Goal: Information Seeking & Learning: Find specific fact

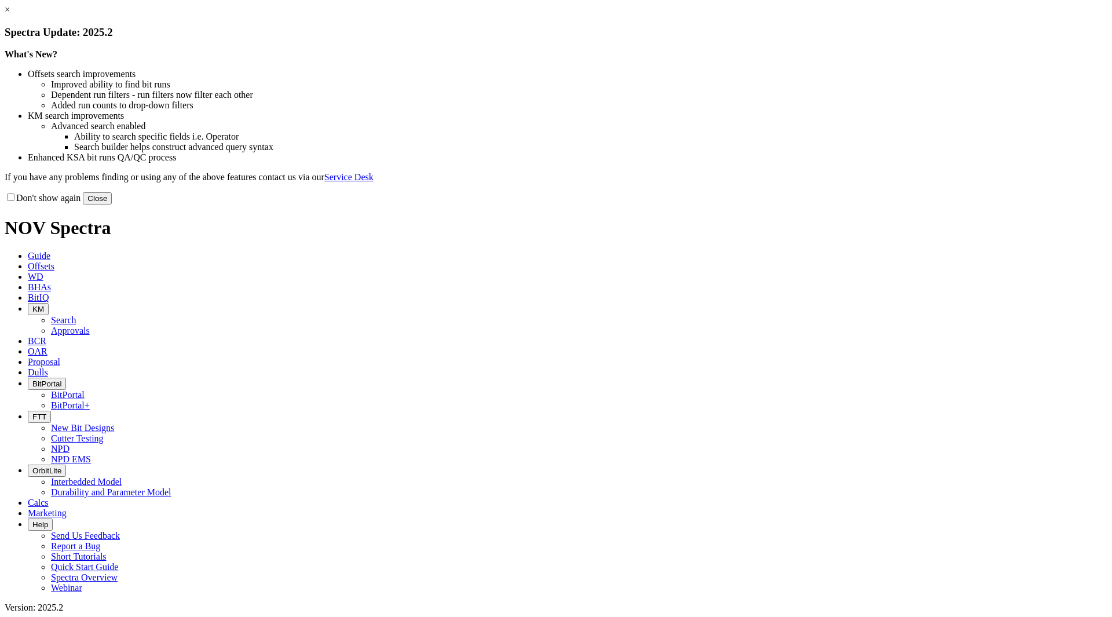
click at [112, 204] on button "Close" at bounding box center [97, 198] width 29 height 12
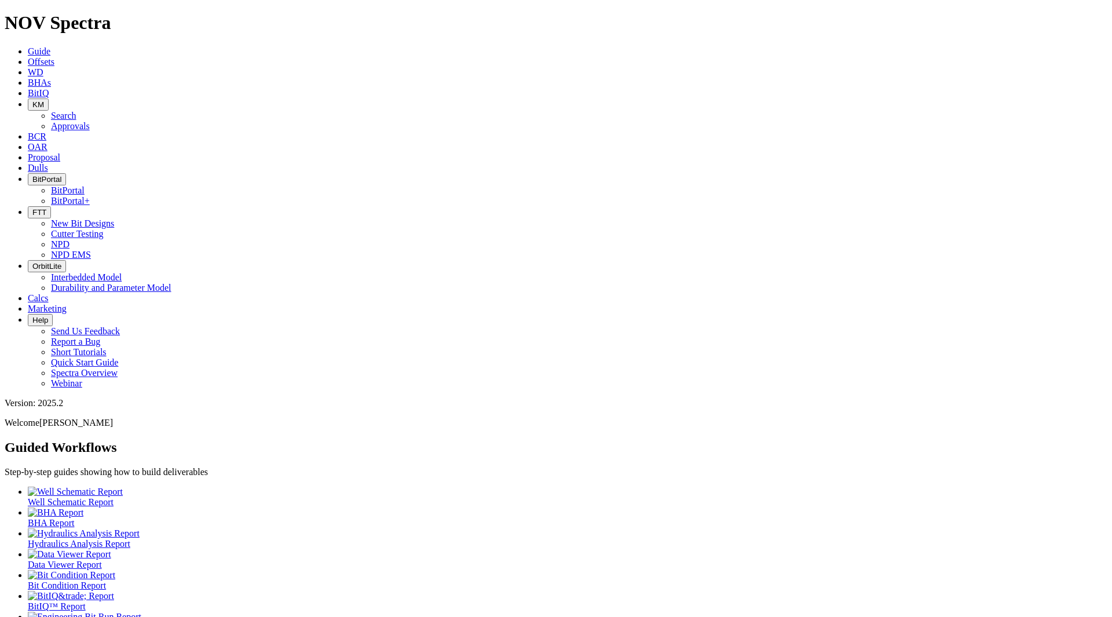
click at [49, 98] on button "KM" at bounding box center [38, 104] width 21 height 12
click at [76, 111] on link "Search" at bounding box center [63, 116] width 25 height 10
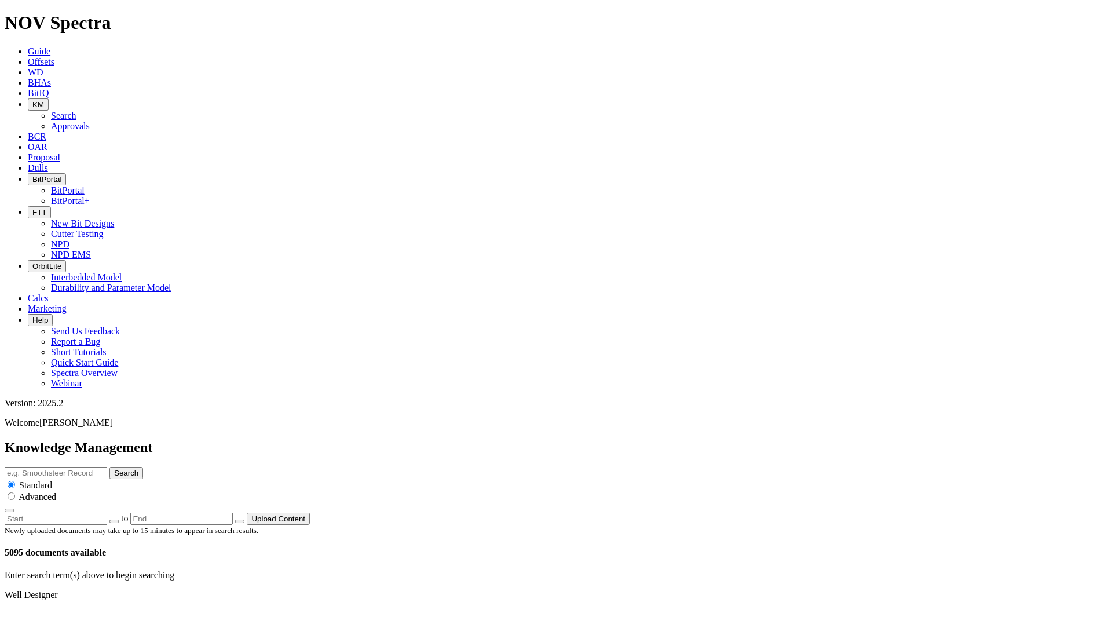
click at [54, 57] on span "Offsets" at bounding box center [41, 62] width 27 height 10
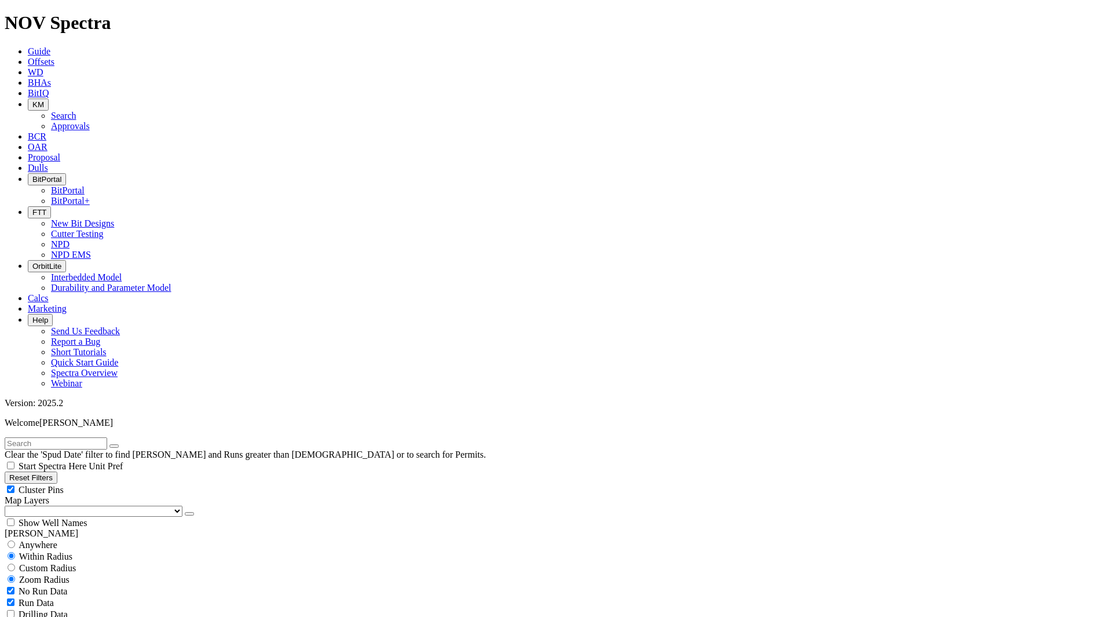
click at [54, 540] on span "Anywhere" at bounding box center [38, 545] width 39 height 10
radio input "true"
radio input "false"
click at [73, 437] on input "text" at bounding box center [56, 443] width 103 height 12
type input "AD13"
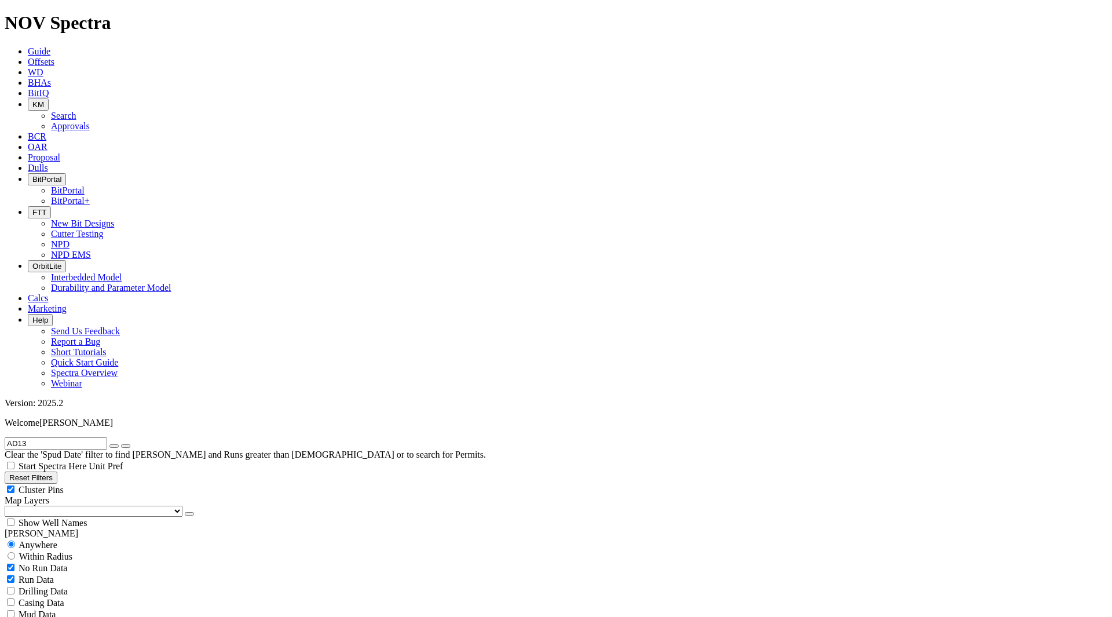
click at [121, 444] on button "submit" at bounding box center [125, 445] width 9 height 3
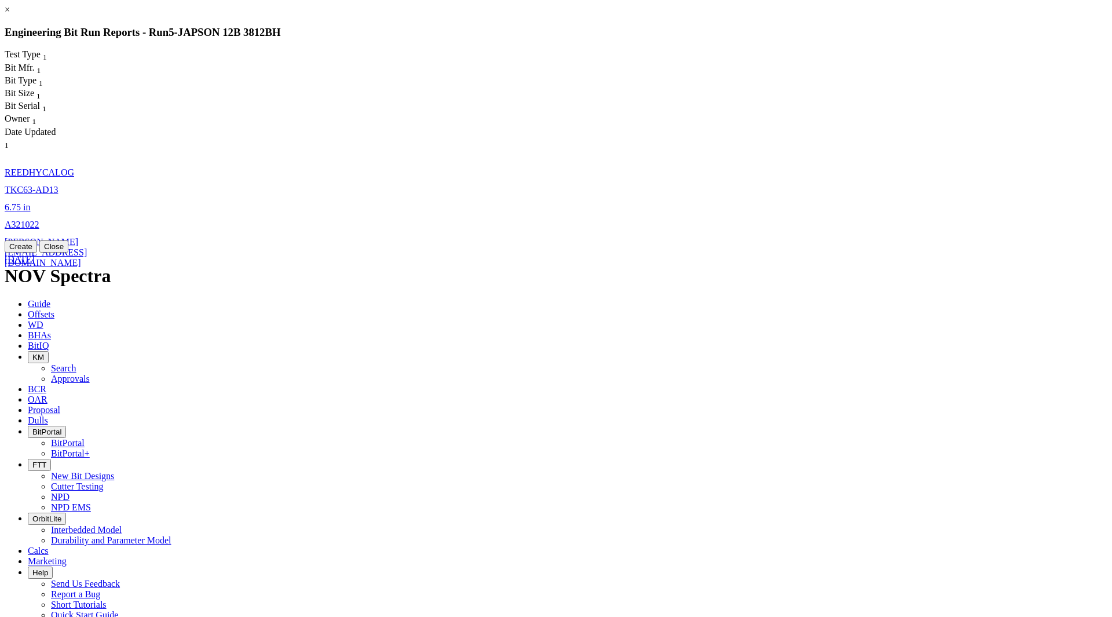
click at [39, 220] on span "A321022" at bounding box center [22, 225] width 35 height 10
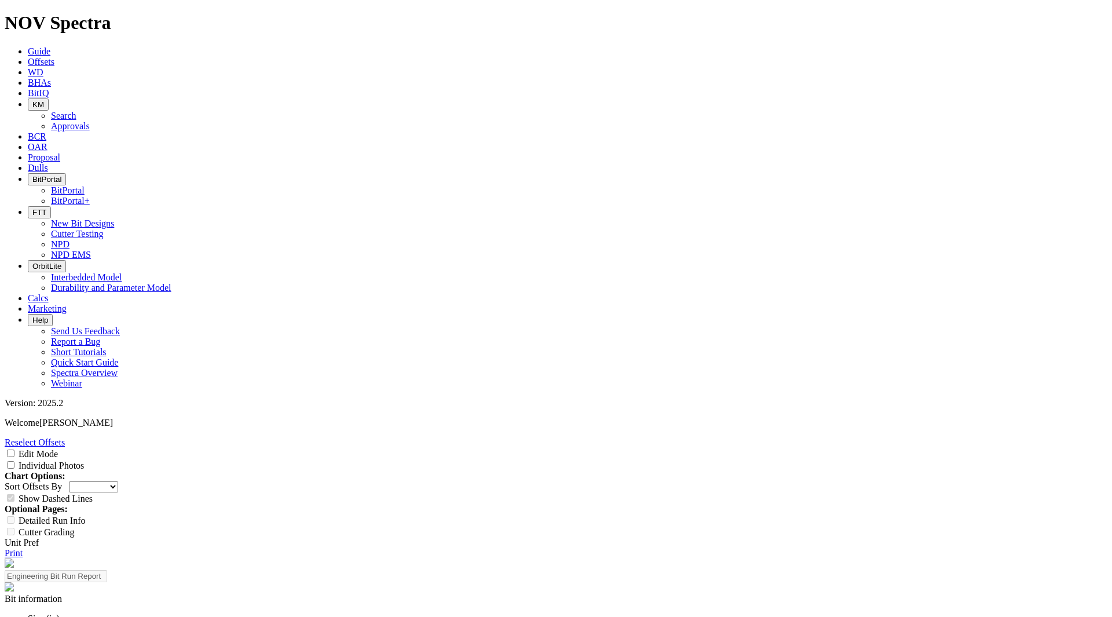
scroll to position [1641, 0]
click at [84, 460] on label "Individual Photos" at bounding box center [51, 465] width 65 height 10
click at [14, 461] on input "Individual Photos" at bounding box center [11, 465] width 8 height 8
checkbox input "true"
